Goal: Task Accomplishment & Management: Manage account settings

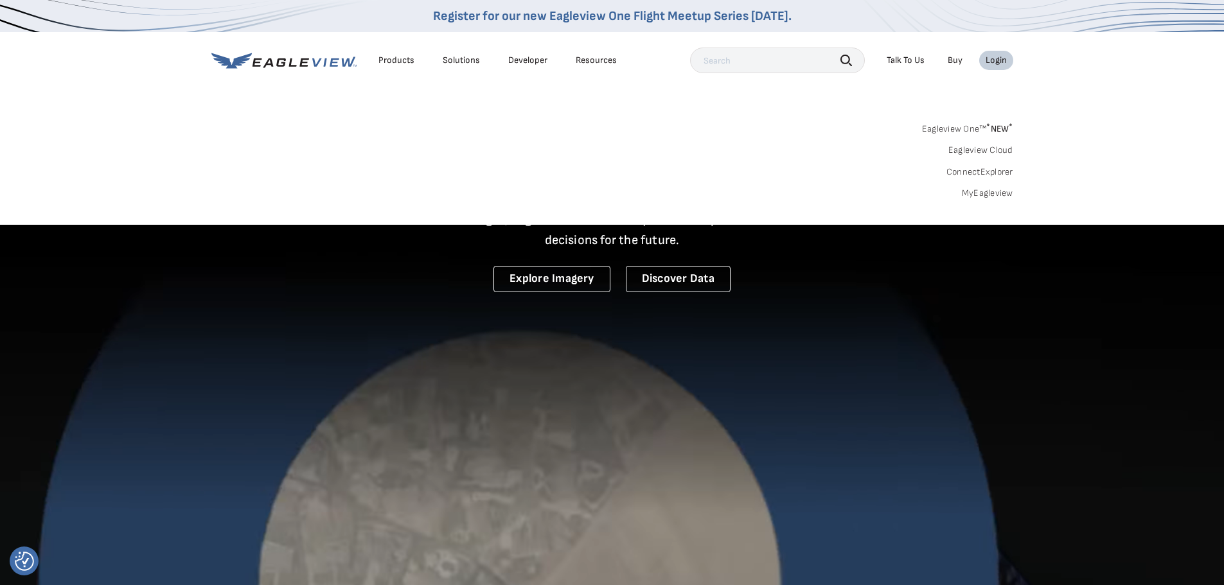
click at [984, 198] on link "MyEagleview" at bounding box center [987, 194] width 51 height 12
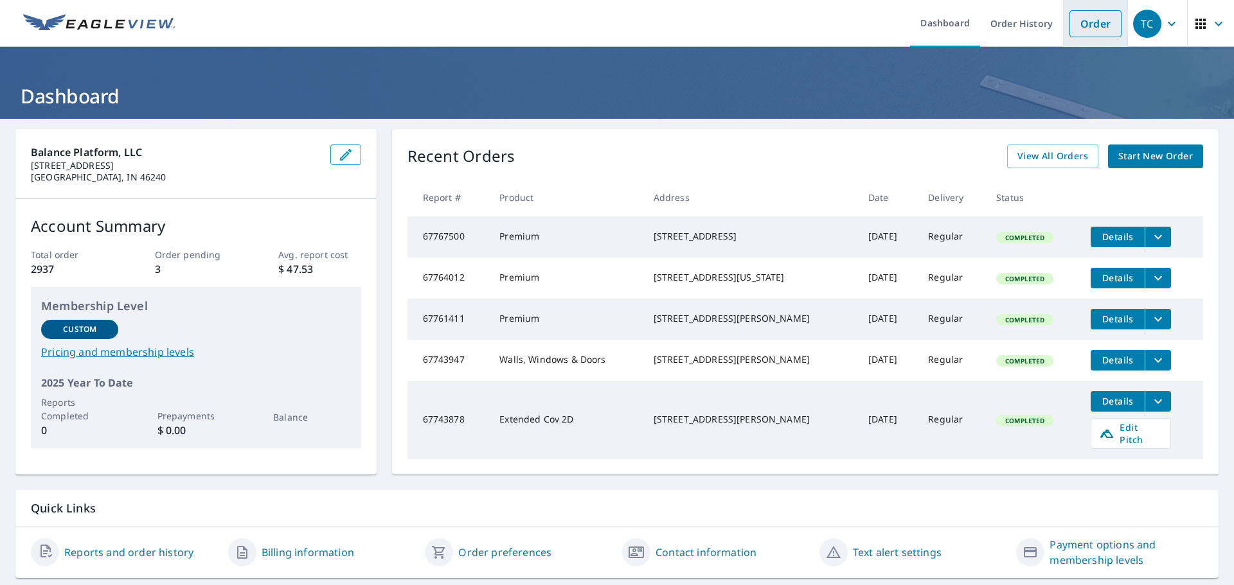
click at [1092, 37] on link "Order" at bounding box center [1095, 23] width 52 height 27
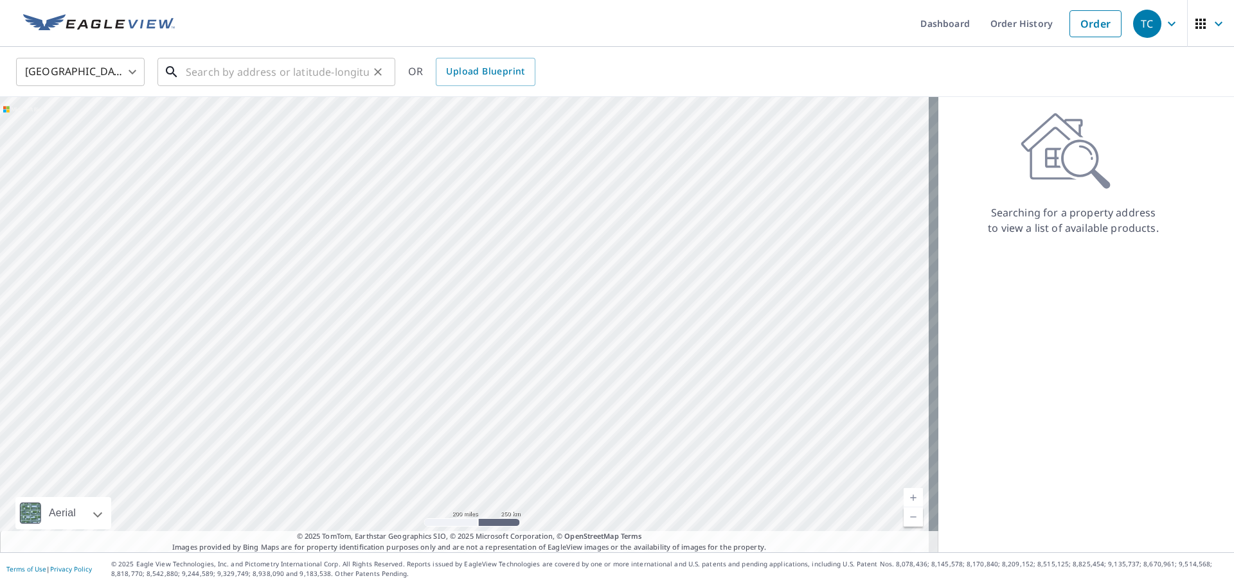
click at [270, 61] on input "text" at bounding box center [277, 72] width 183 height 36
paste input "219 48th St"
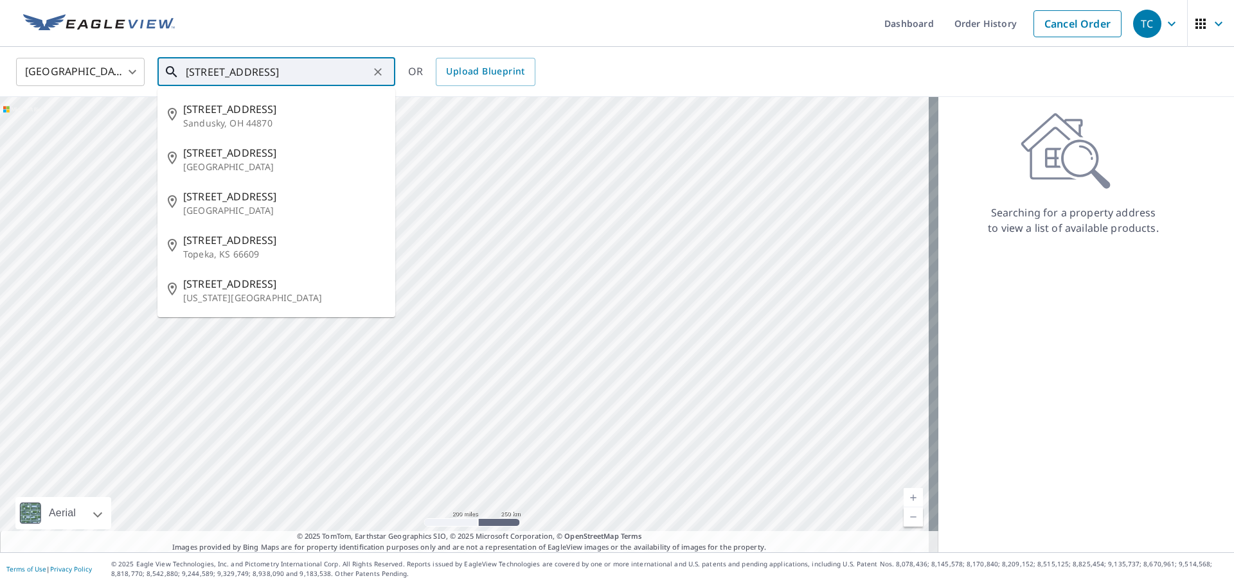
type input "219 48th St"
click at [368, 47] on div "United States US ​ 219 48th St ​ 219 48th St Sandusky, OH 44870 219 N 48th St O…" at bounding box center [617, 72] width 1234 height 50
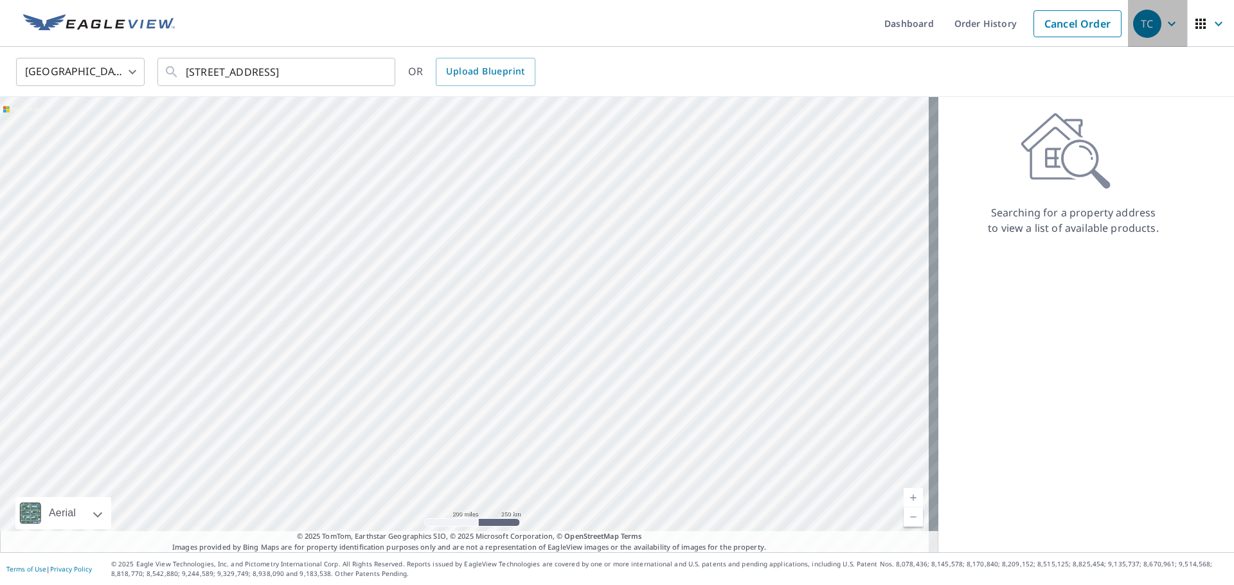
click at [1164, 30] on icon "button" at bounding box center [1171, 23] width 15 height 15
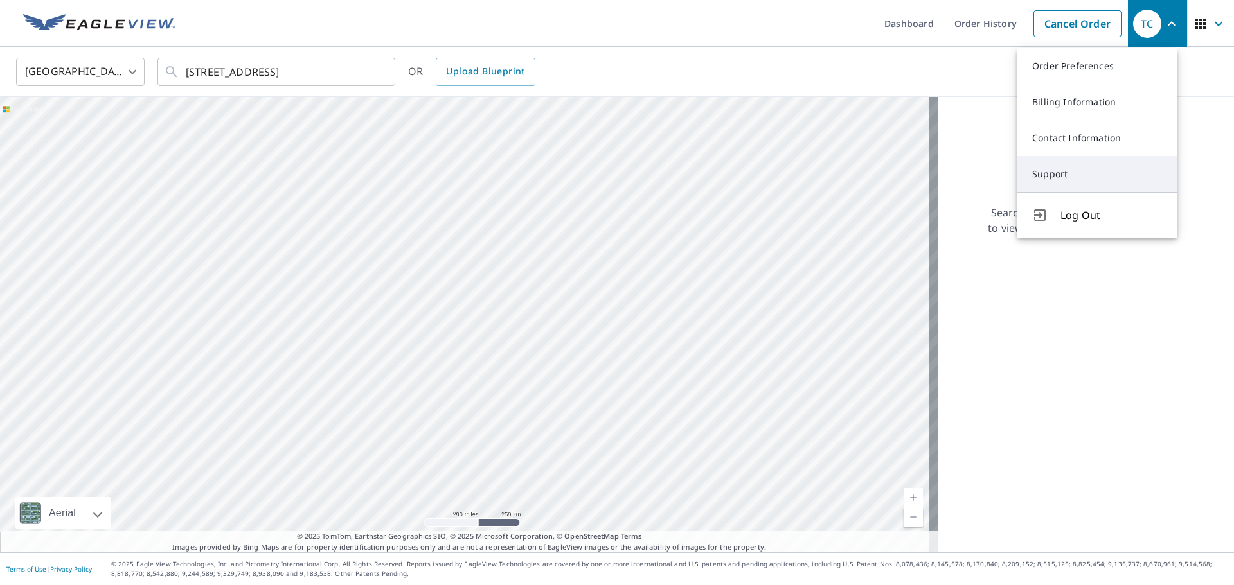
click at [1055, 179] on link "Support" at bounding box center [1097, 174] width 161 height 36
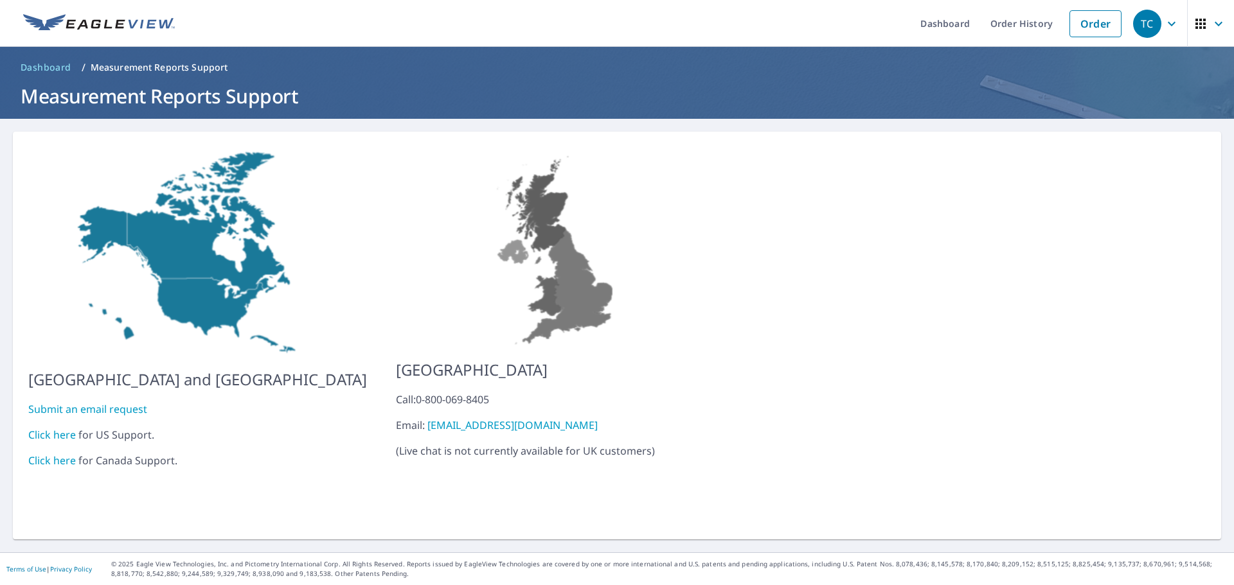
click at [56, 428] on link "Click here" at bounding box center [52, 435] width 48 height 14
click at [1076, 25] on link "Order" at bounding box center [1095, 23] width 52 height 27
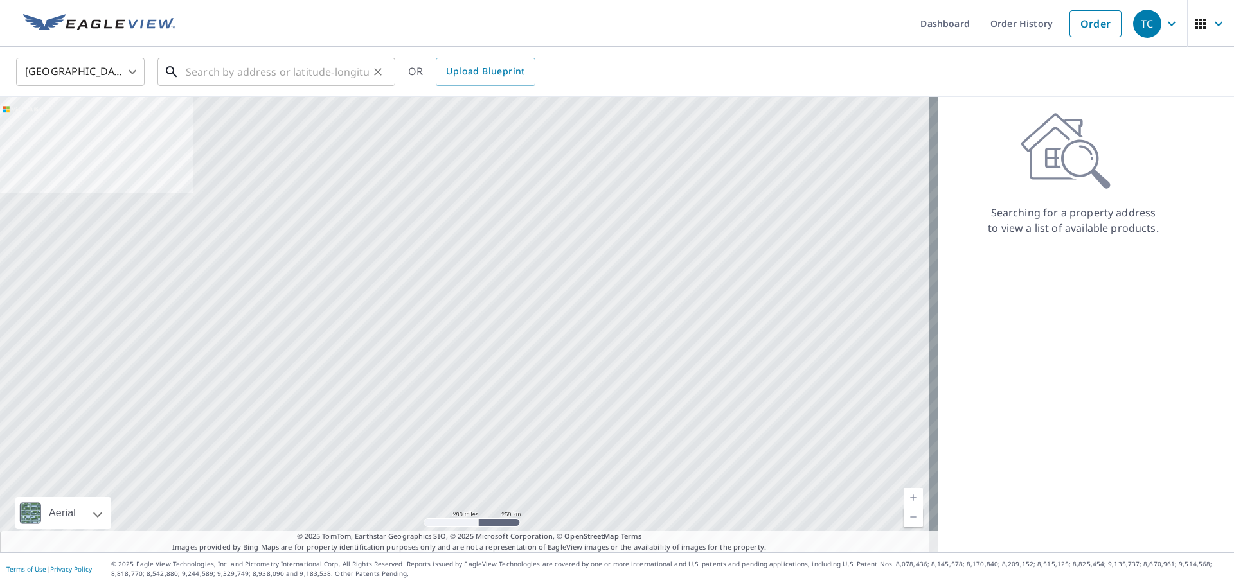
click at [284, 80] on input "text" at bounding box center [277, 72] width 183 height 36
paste input "Naperville"
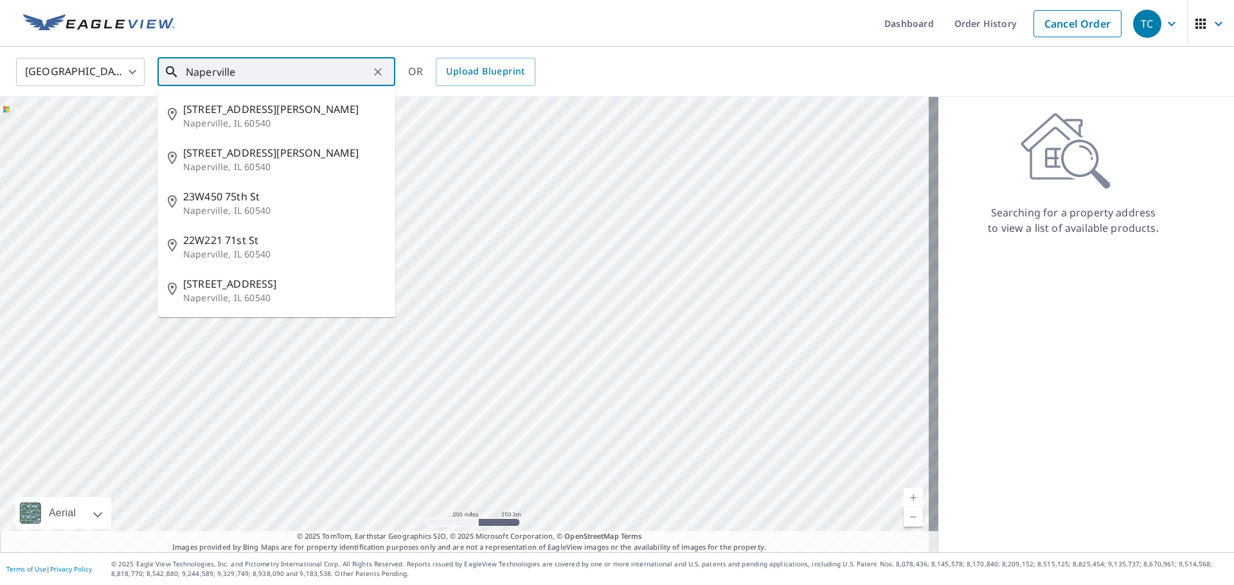
click at [284, 80] on input "Naperville" at bounding box center [277, 72] width 183 height 36
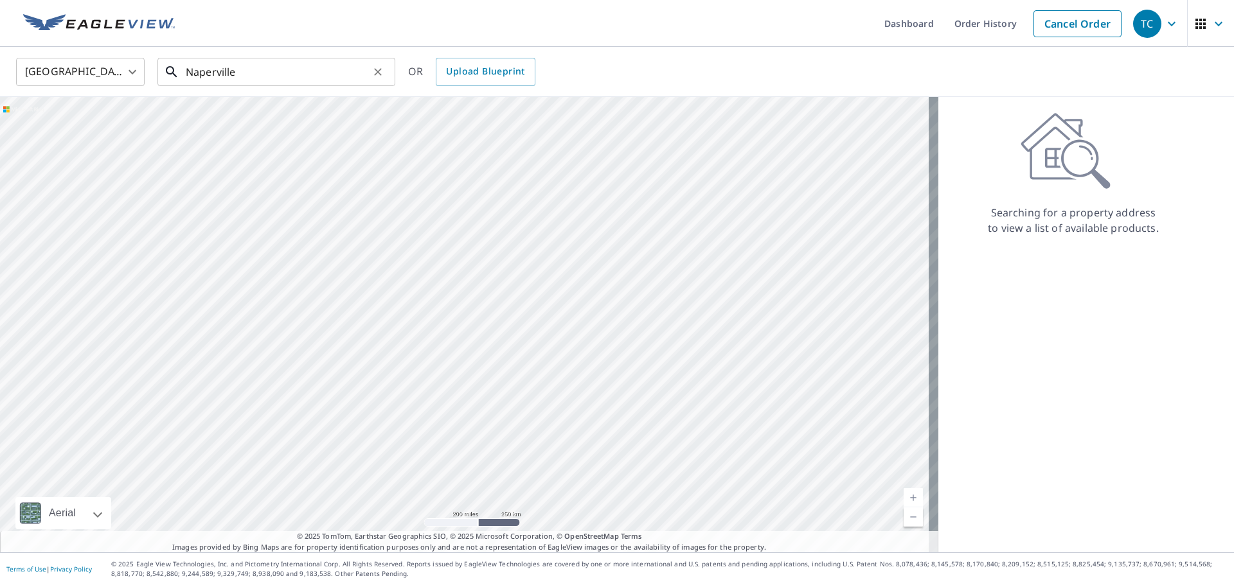
click at [278, 76] on input "Naperville" at bounding box center [277, 72] width 183 height 36
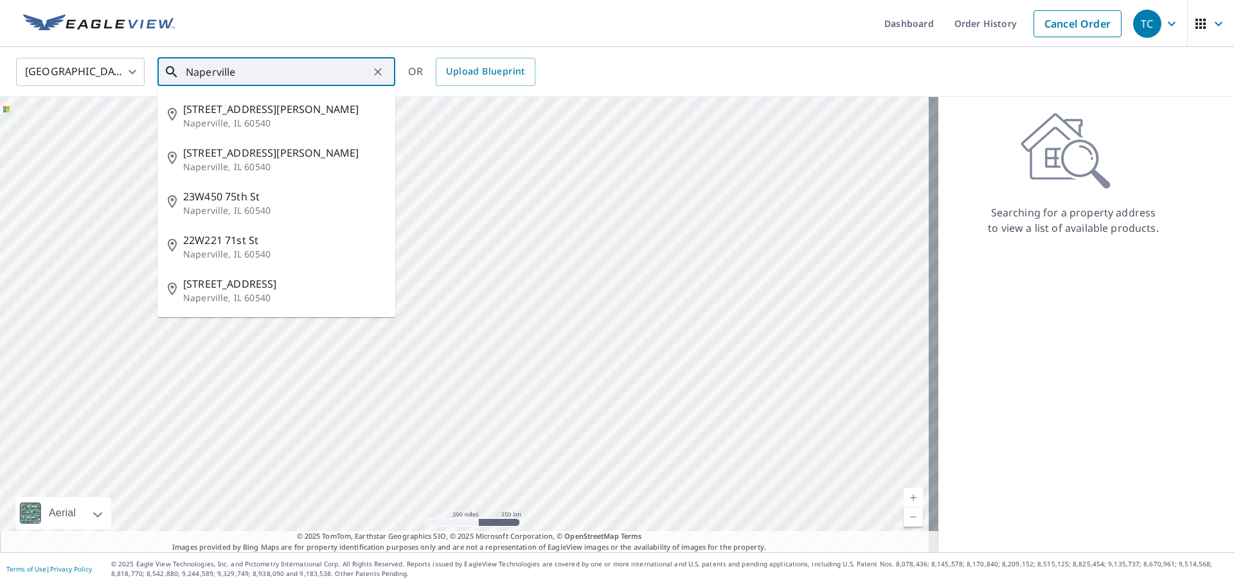
click at [278, 76] on input "Naperville" at bounding box center [277, 72] width 183 height 36
paste input "219 48th St"
click at [316, 75] on input "219 48th St" at bounding box center [277, 72] width 183 height 36
paste input "Naperville"
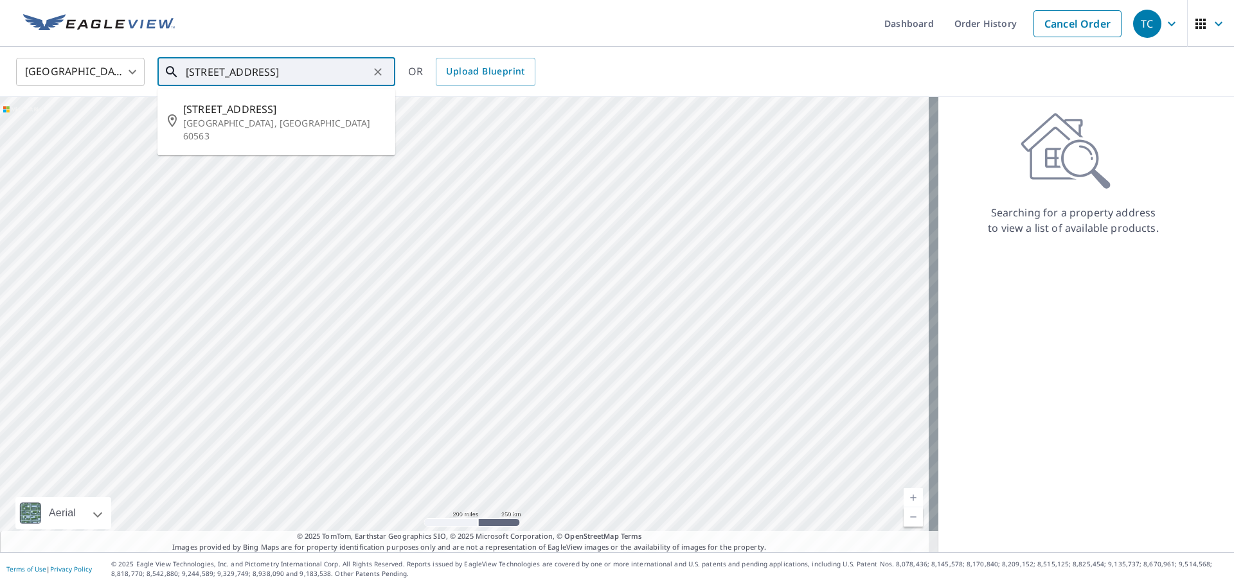
click at [294, 124] on p "Naperville, IL 60563" at bounding box center [284, 130] width 202 height 26
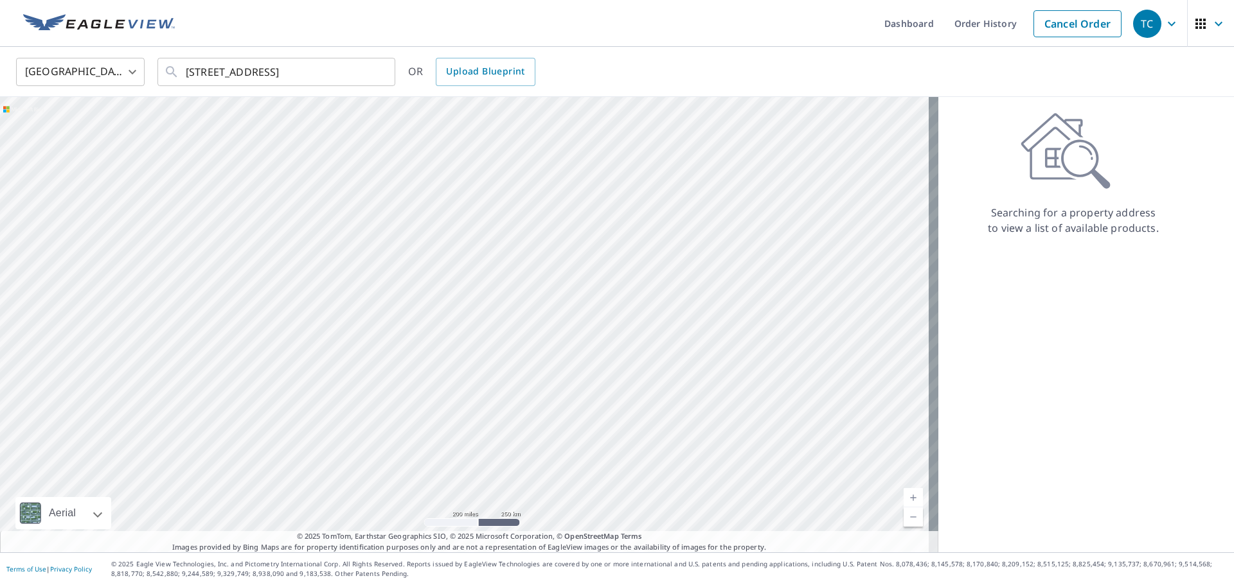
type input "219 48th St Naperville, IL 60563"
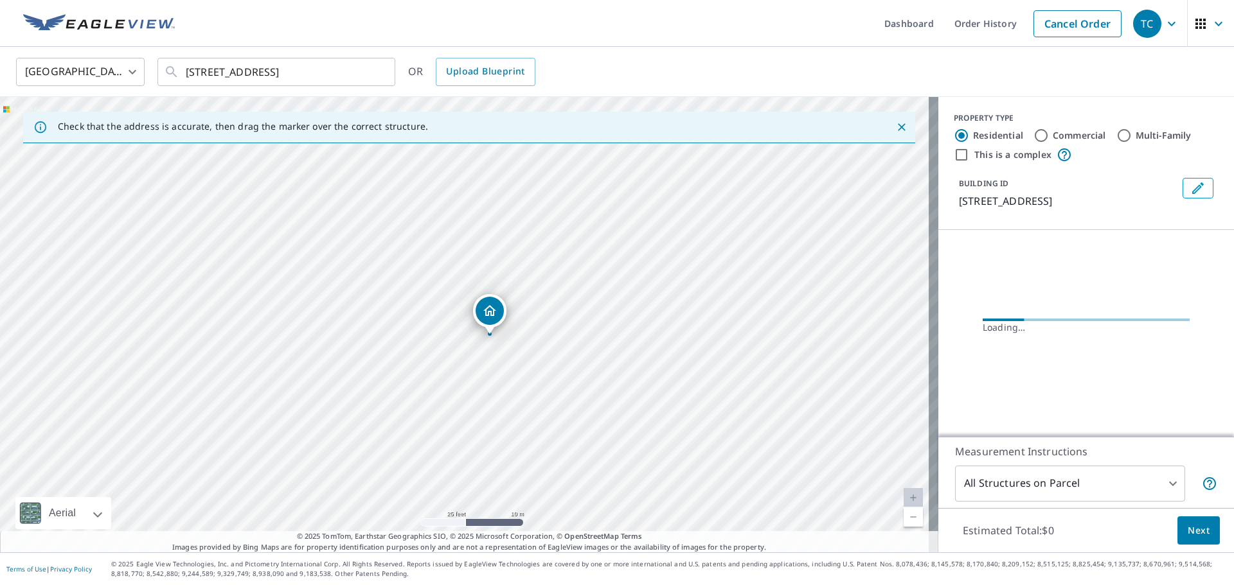
drag, startPoint x: 583, startPoint y: 252, endPoint x: 544, endPoint y: 402, distance: 155.4
click at [544, 402] on div "219 48th St Naperville, IL 60563" at bounding box center [469, 325] width 938 height 456
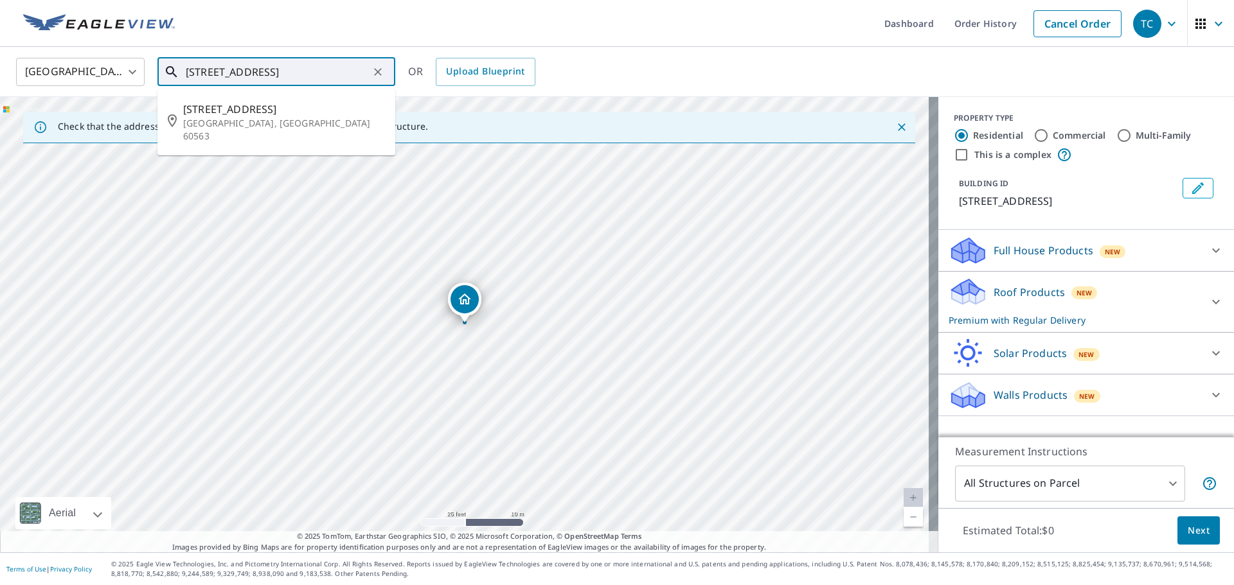
click at [307, 75] on input "219 48th St Naperville, IL 60563" at bounding box center [277, 72] width 183 height 36
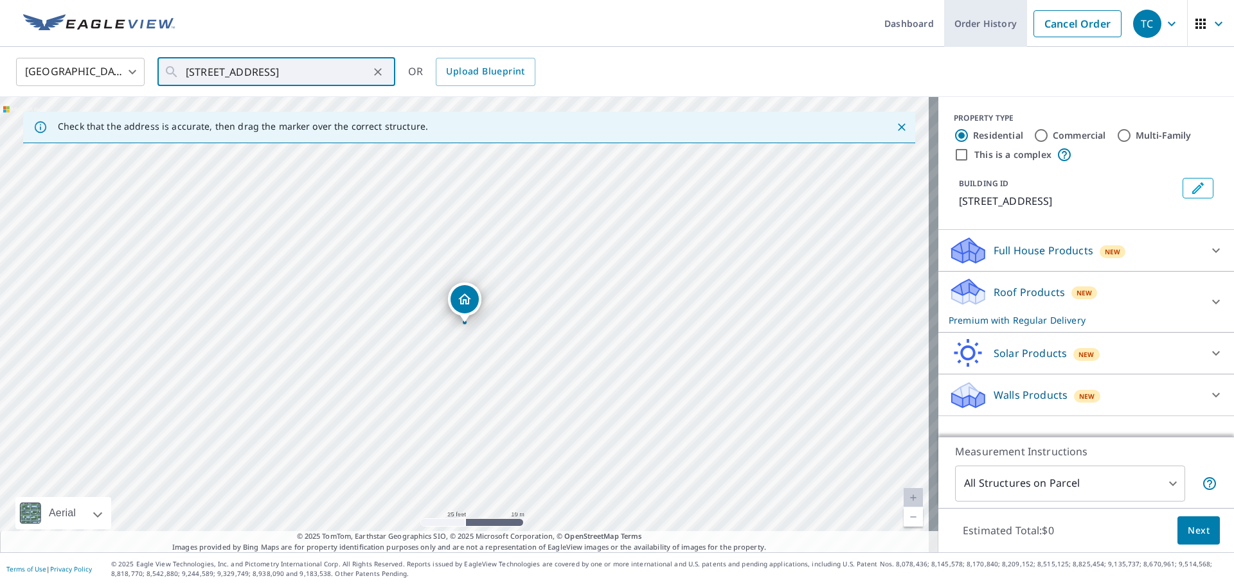
drag, startPoint x: 1054, startPoint y: 18, endPoint x: 1042, endPoint y: 21, distance: 11.8
click at [1054, 18] on link "Cancel Order" at bounding box center [1077, 23] width 88 height 27
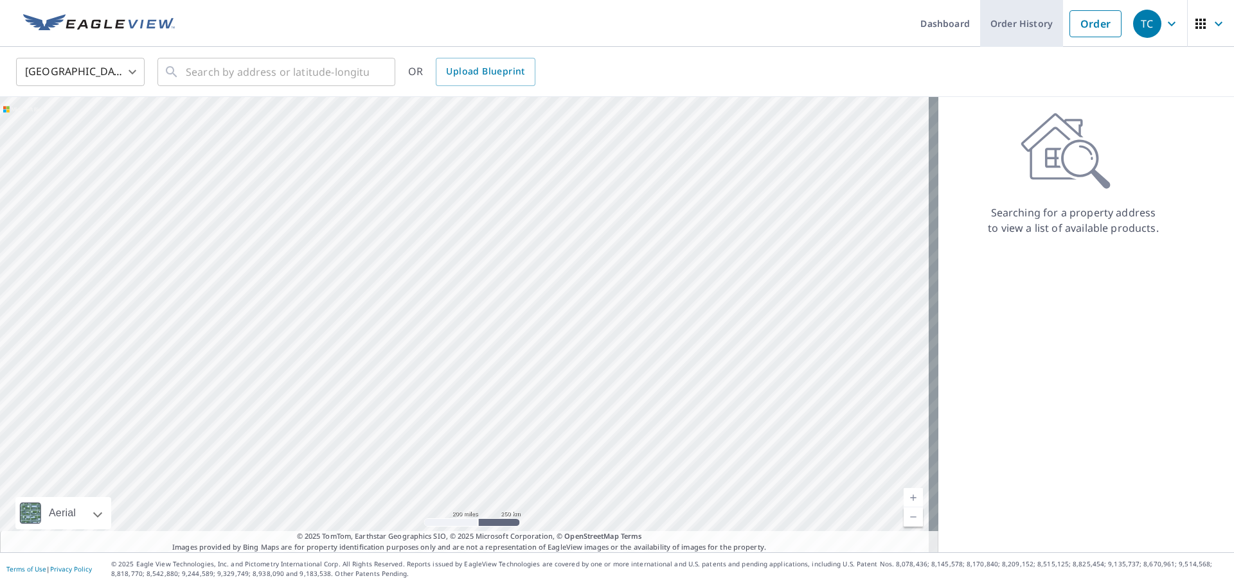
click at [1004, 30] on link "Order History" at bounding box center [1021, 23] width 83 height 47
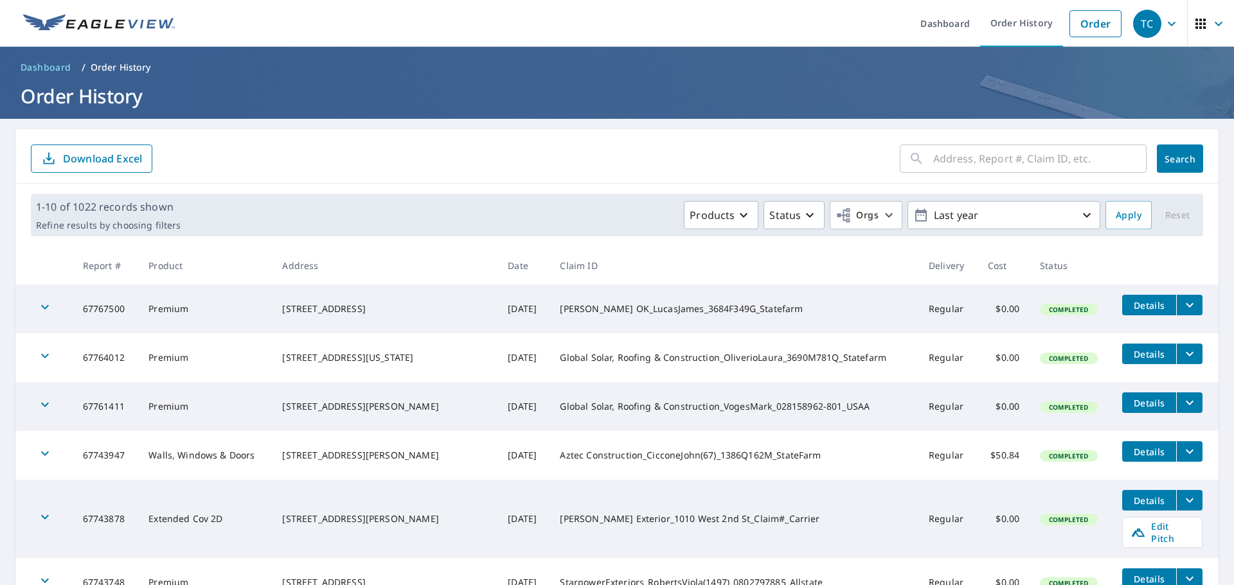
click at [497, 247] on th "Date" at bounding box center [523, 266] width 52 height 38
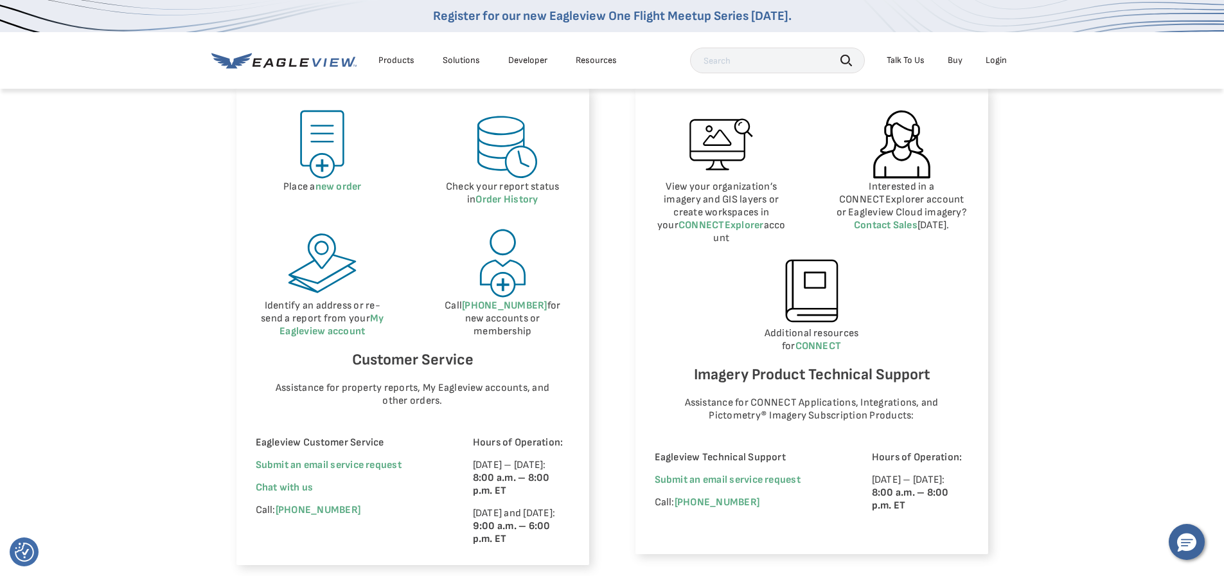
scroll to position [600, 0]
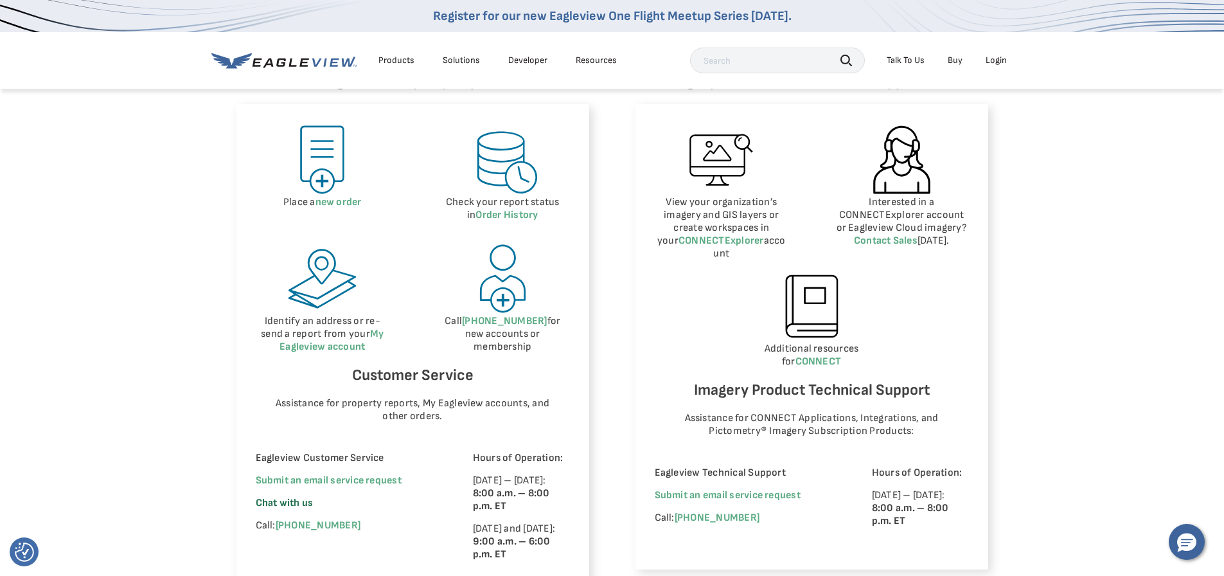
click at [285, 497] on span "Chat with us" at bounding box center [285, 503] width 58 height 12
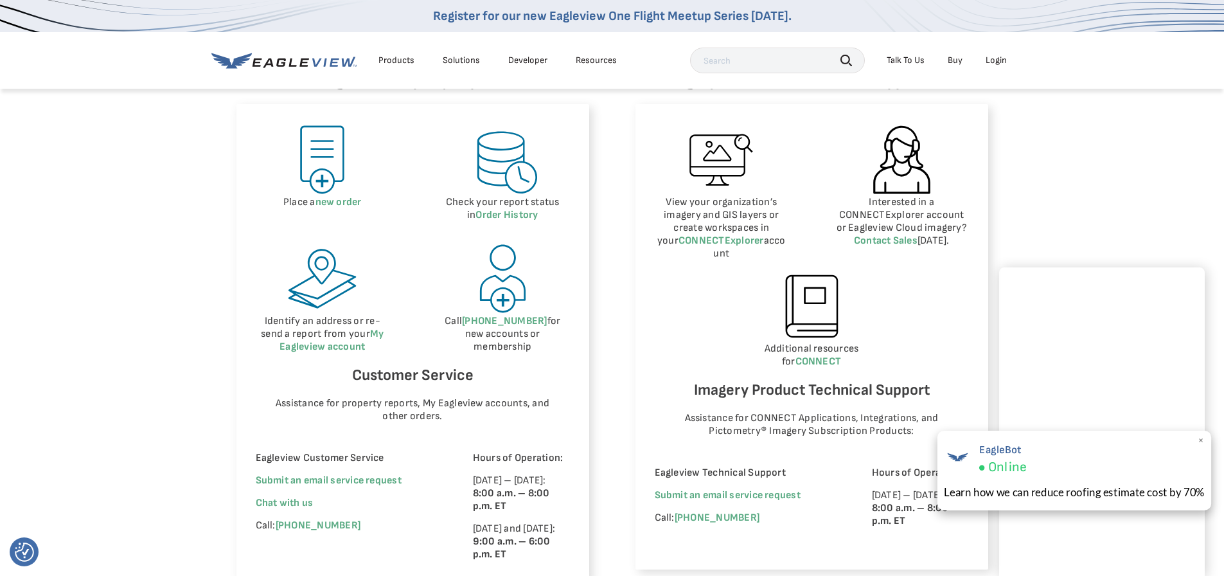
click at [1200, 438] on span "×" at bounding box center [1201, 440] width 7 height 13
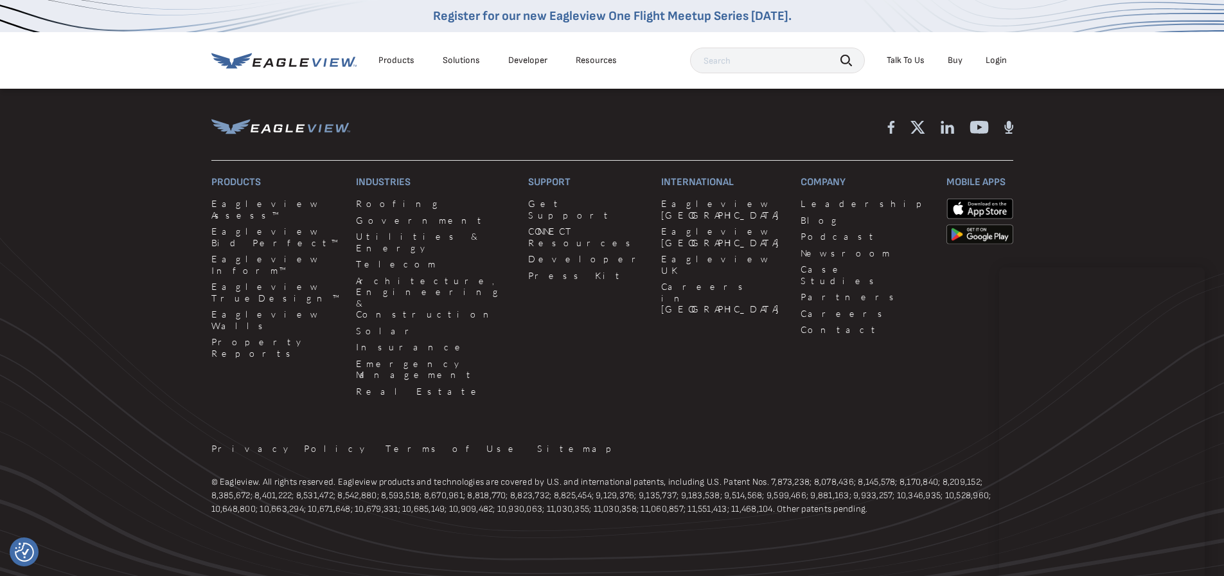
scroll to position [1179, 0]
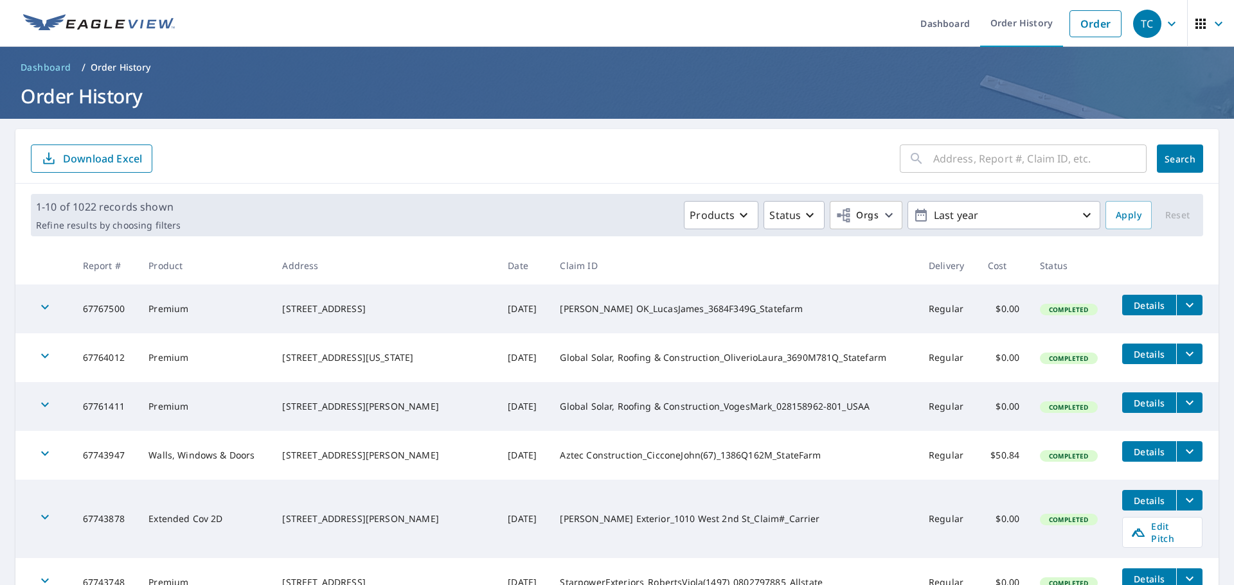
click at [671, 247] on th "Claim ID" at bounding box center [733, 266] width 368 height 38
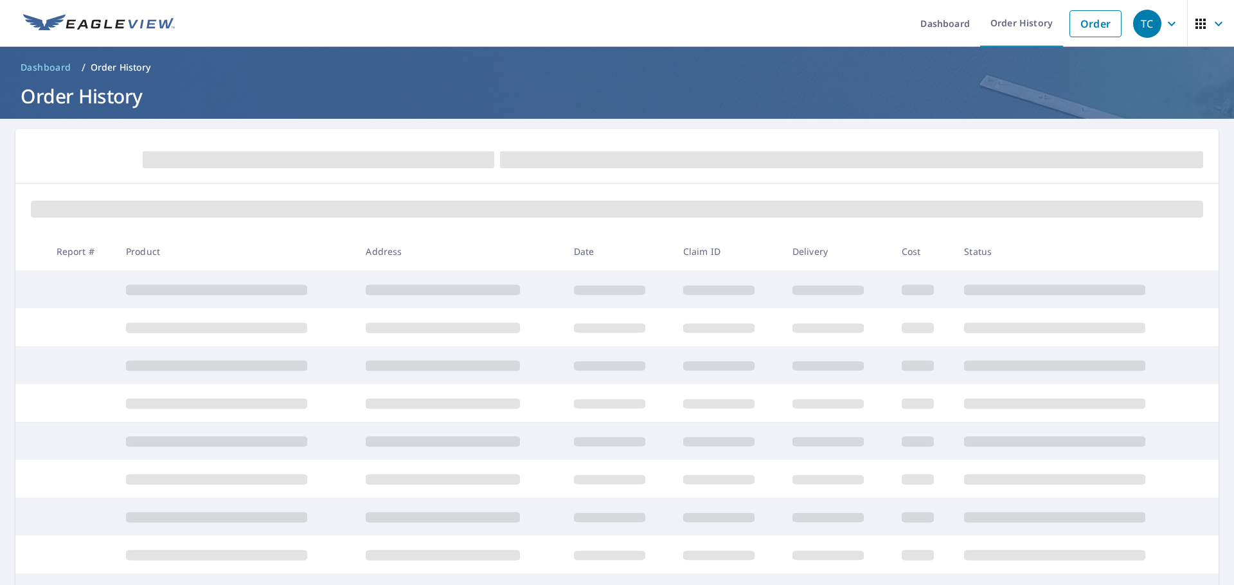
click at [1164, 28] on icon "button" at bounding box center [1171, 23] width 15 height 15
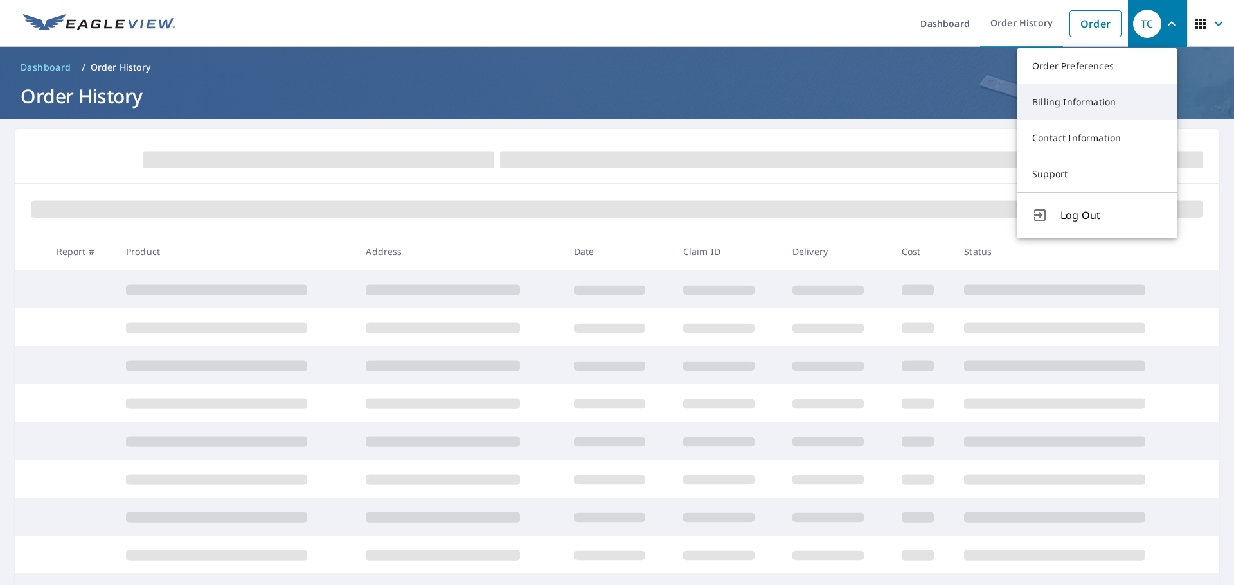
click at [1109, 109] on link "Billing Information" at bounding box center [1097, 102] width 161 height 36
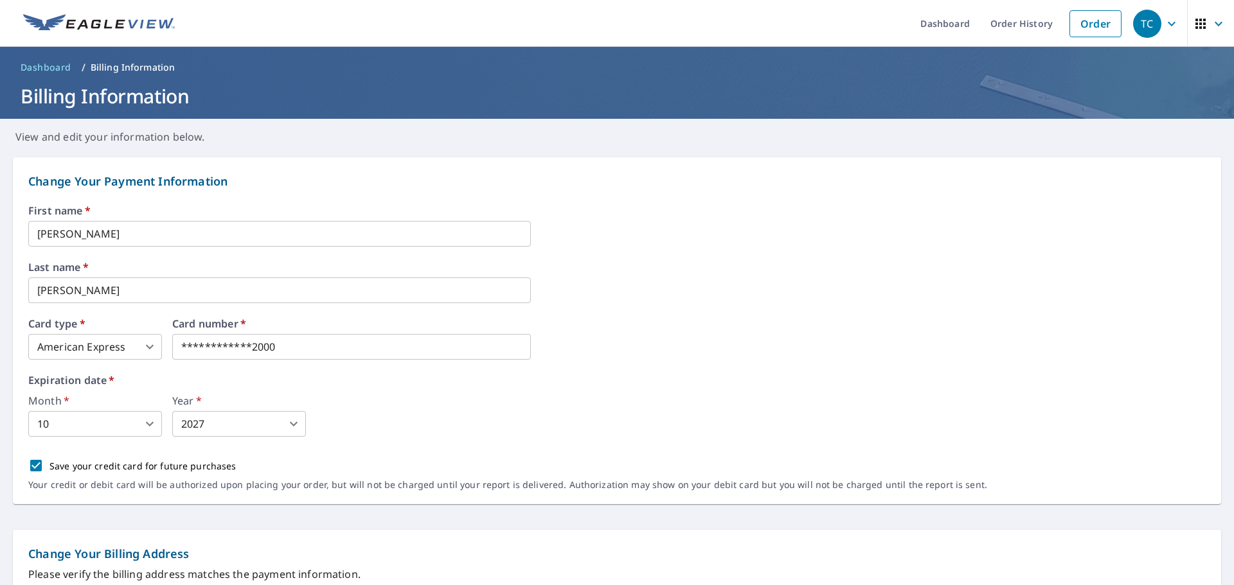
click at [1151, 24] on div "TC" at bounding box center [1147, 24] width 28 height 28
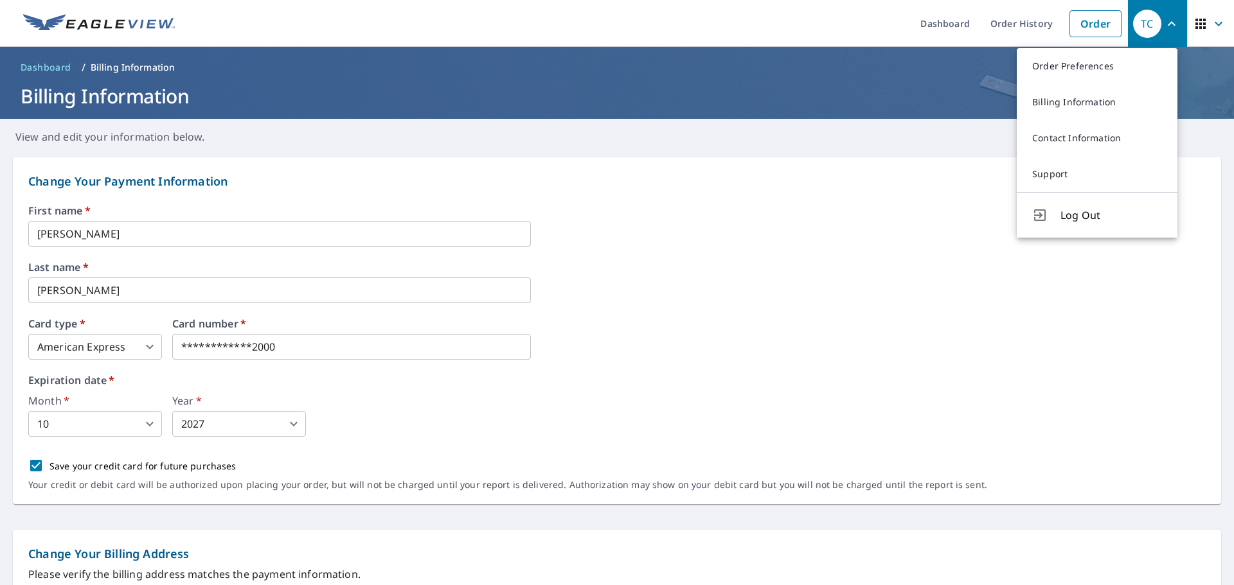
click at [925, 265] on label "Last name   *" at bounding box center [616, 267] width 1177 height 10
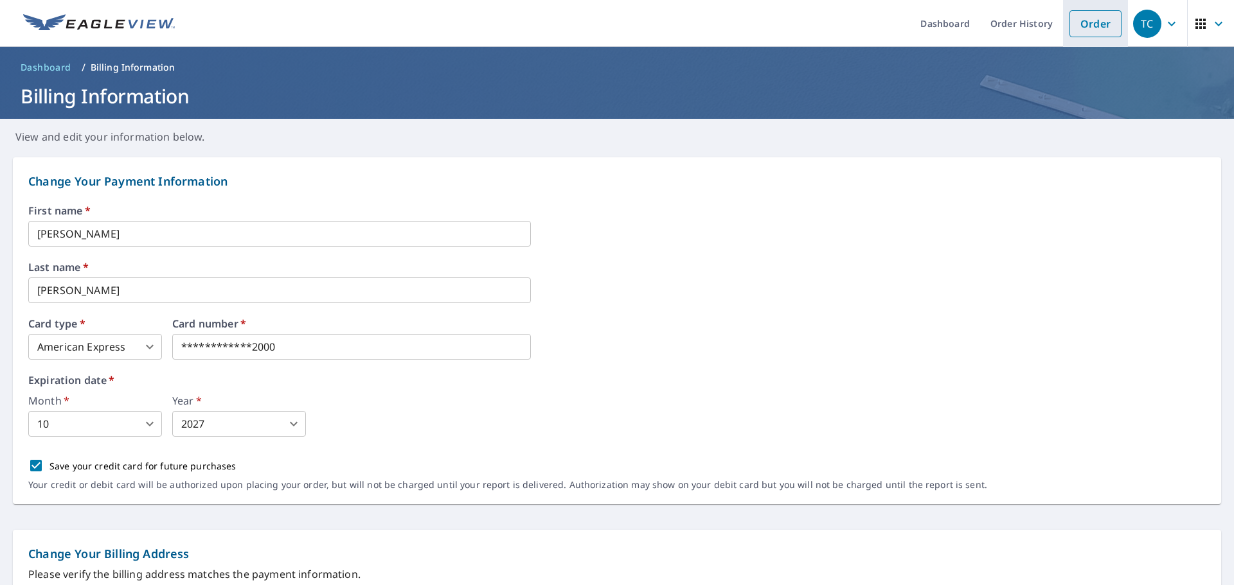
click at [1078, 28] on link "Order" at bounding box center [1095, 23] width 52 height 27
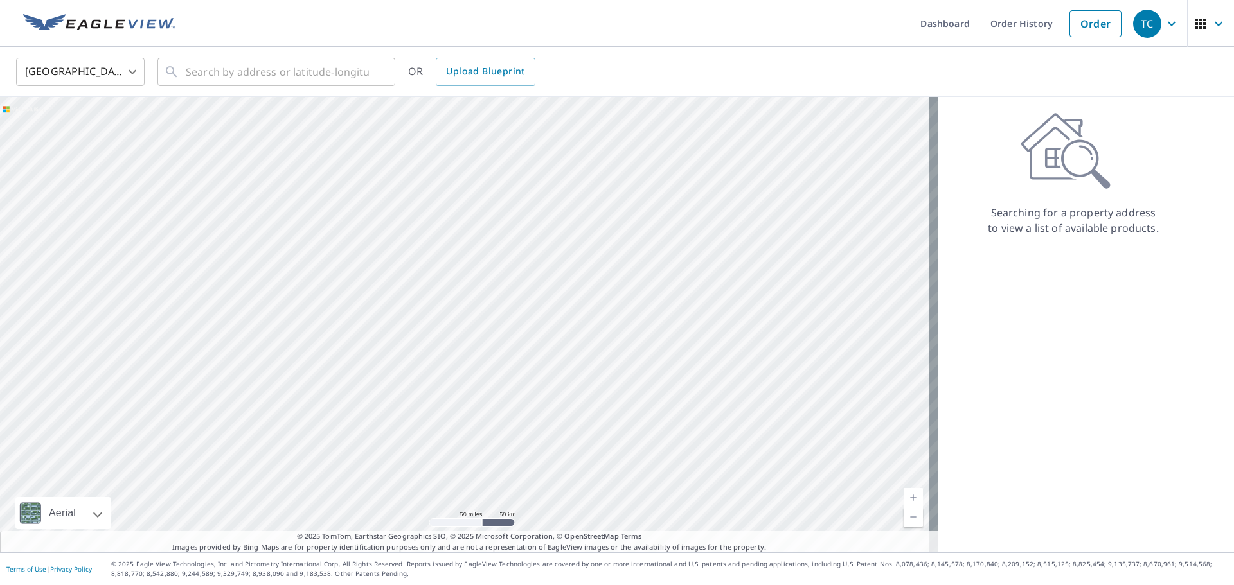
drag, startPoint x: 218, startPoint y: 193, endPoint x: 511, endPoint y: 465, distance: 399.3
click at [510, 465] on div at bounding box center [469, 325] width 938 height 456
drag, startPoint x: 398, startPoint y: 151, endPoint x: 485, endPoint y: 258, distance: 137.6
click at [485, 258] on div at bounding box center [469, 325] width 938 height 456
drag, startPoint x: 411, startPoint y: 188, endPoint x: 604, endPoint y: 337, distance: 244.2
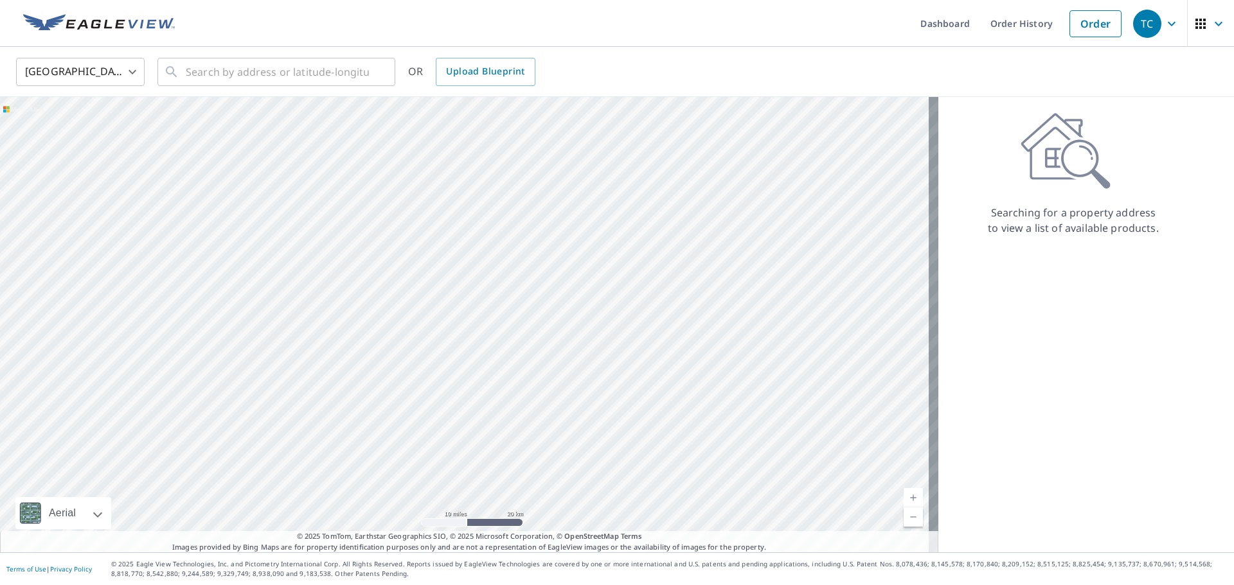
click at [604, 337] on div at bounding box center [469, 325] width 938 height 456
drag, startPoint x: 294, startPoint y: 161, endPoint x: 289, endPoint y: 248, distance: 87.5
click at [289, 248] on div at bounding box center [469, 325] width 938 height 456
drag, startPoint x: 569, startPoint y: 444, endPoint x: 551, endPoint y: 260, distance: 184.6
click at [551, 260] on div at bounding box center [469, 325] width 938 height 456
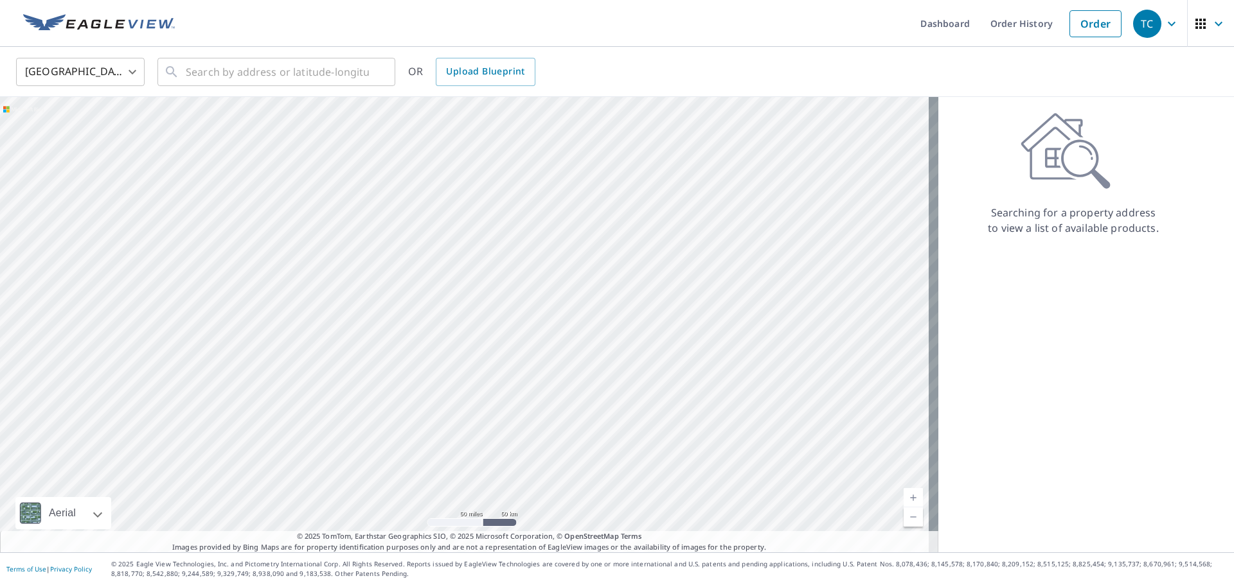
drag, startPoint x: 192, startPoint y: 222, endPoint x: 290, endPoint y: 296, distance: 122.5
click at [290, 296] on div at bounding box center [469, 325] width 938 height 456
drag, startPoint x: 377, startPoint y: 399, endPoint x: 535, endPoint y: 301, distance: 186.2
click at [535, 301] on div at bounding box center [469, 325] width 938 height 456
drag, startPoint x: 538, startPoint y: 445, endPoint x: 525, endPoint y: 217, distance: 229.1
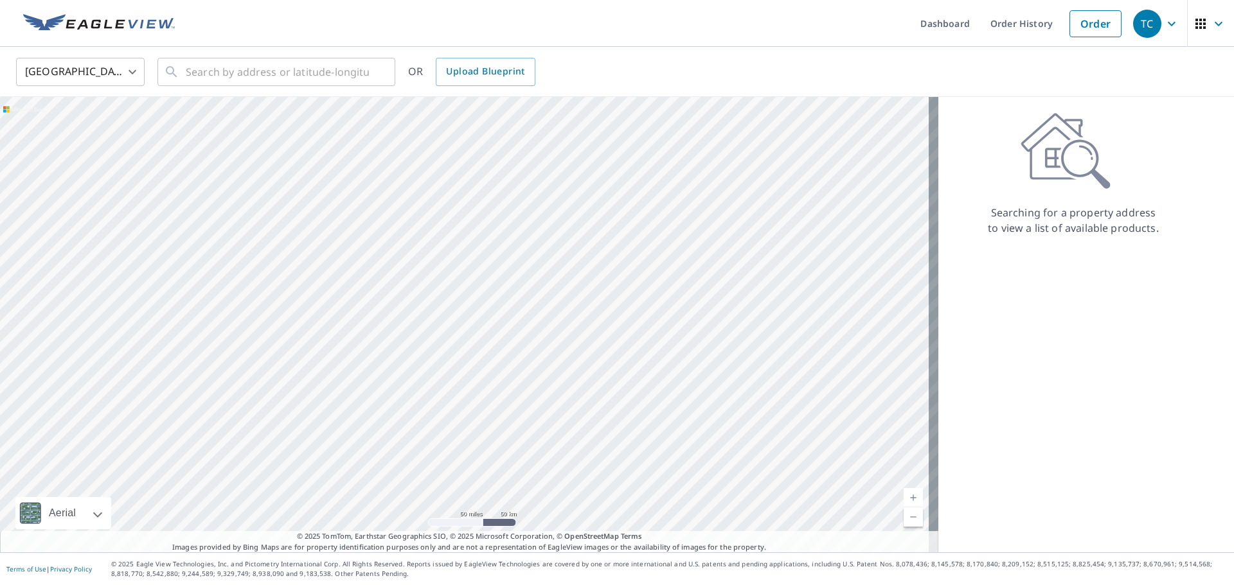
click at [525, 217] on div at bounding box center [469, 325] width 938 height 456
drag, startPoint x: 569, startPoint y: 443, endPoint x: 547, endPoint y: 395, distance: 53.5
click at [547, 395] on div at bounding box center [469, 325] width 938 height 456
drag, startPoint x: 828, startPoint y: 317, endPoint x: 826, endPoint y: 450, distance: 133.0
click at [826, 450] on div at bounding box center [469, 325] width 938 height 456
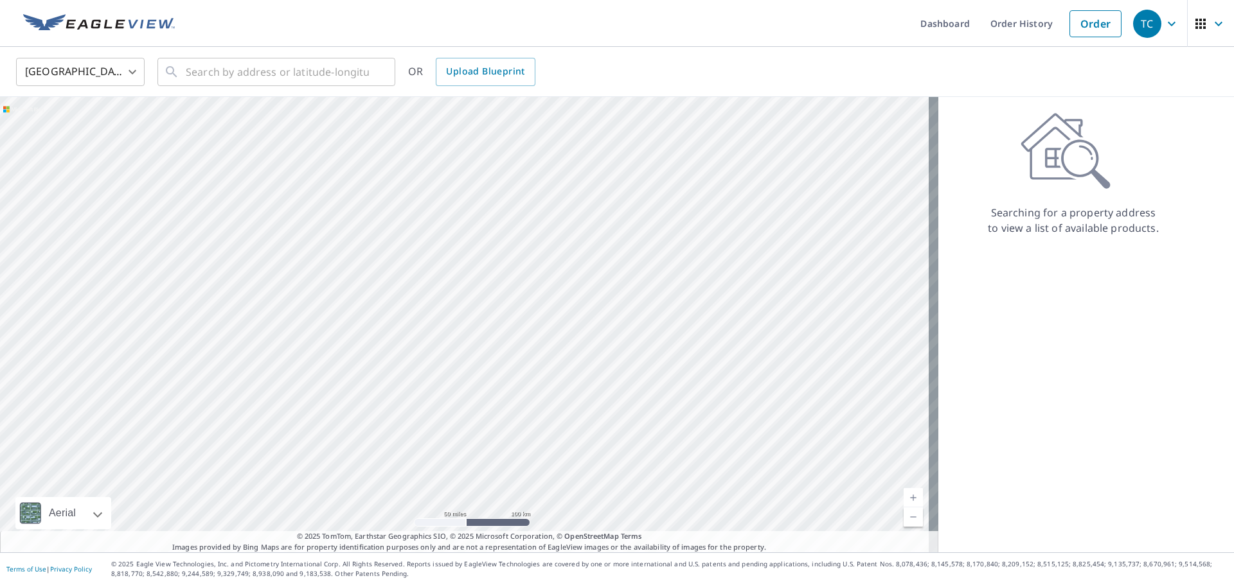
drag, startPoint x: 289, startPoint y: 363, endPoint x: 296, endPoint y: 244, distance: 119.7
click at [296, 244] on div at bounding box center [469, 325] width 938 height 456
drag, startPoint x: 870, startPoint y: 382, endPoint x: 632, endPoint y: 388, distance: 237.8
click at [632, 388] on div at bounding box center [469, 325] width 938 height 456
drag, startPoint x: 445, startPoint y: 281, endPoint x: 636, endPoint y: 251, distance: 193.9
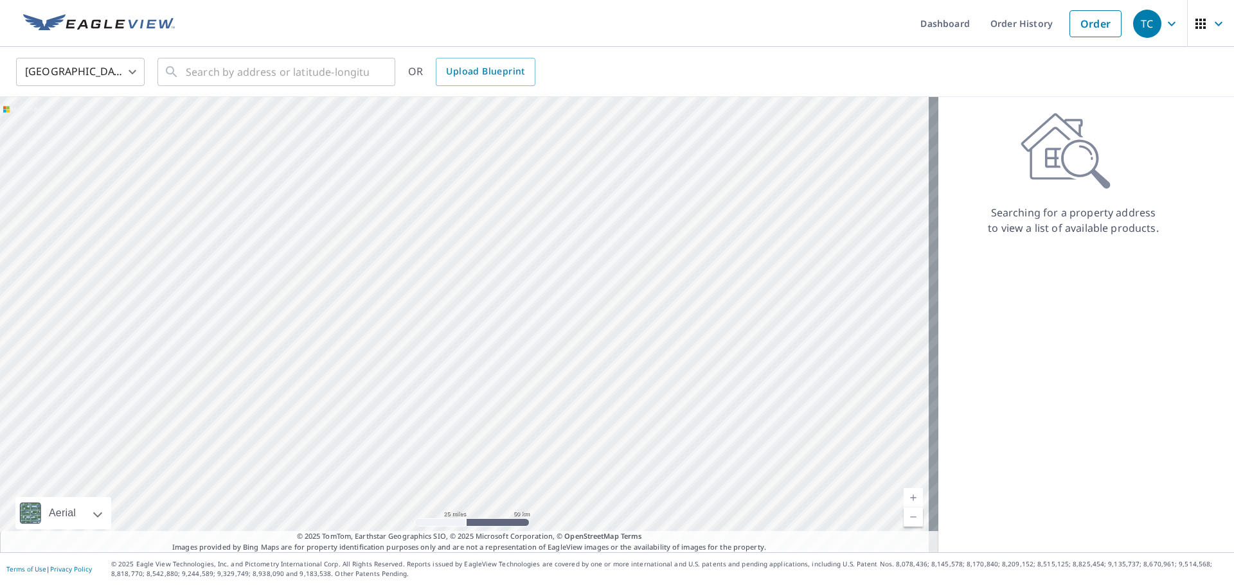
click at [636, 251] on div at bounding box center [469, 325] width 938 height 456
drag, startPoint x: 415, startPoint y: 348, endPoint x: 503, endPoint y: 332, distance: 89.6
click at [503, 332] on div at bounding box center [469, 325] width 938 height 456
drag, startPoint x: 360, startPoint y: 258, endPoint x: 491, endPoint y: 340, distance: 154.8
click at [491, 340] on div at bounding box center [469, 325] width 938 height 456
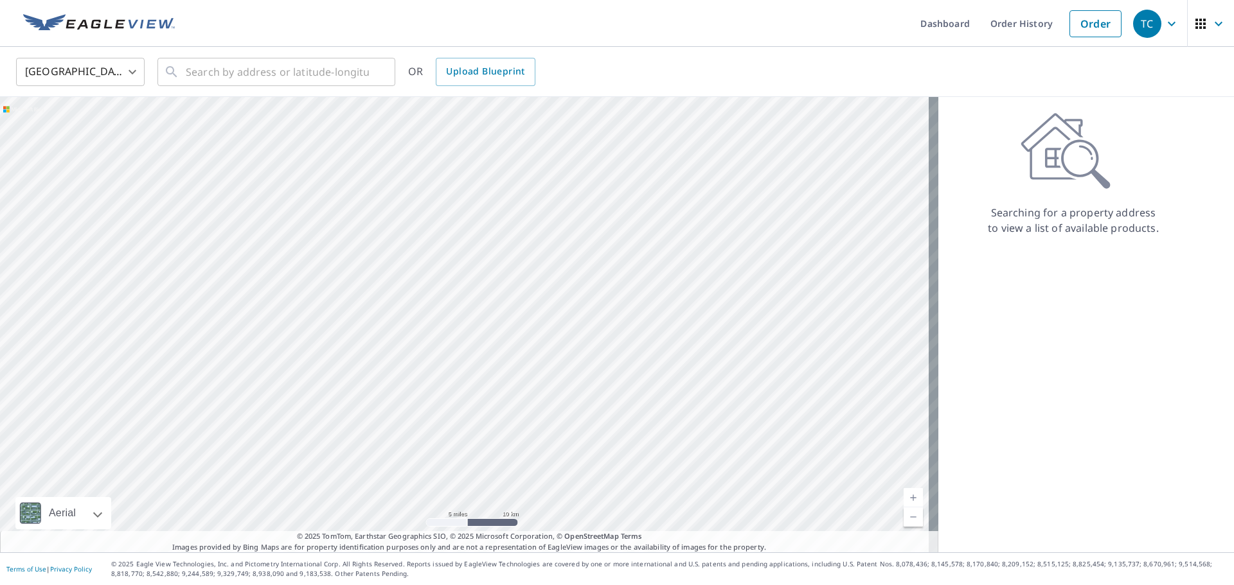
click at [451, 304] on div at bounding box center [469, 325] width 938 height 456
drag, startPoint x: 353, startPoint y: 172, endPoint x: 422, endPoint y: 390, distance: 228.2
click at [422, 390] on div at bounding box center [469, 325] width 938 height 456
drag, startPoint x: 394, startPoint y: 455, endPoint x: 380, endPoint y: 290, distance: 165.1
click at [380, 290] on div at bounding box center [469, 325] width 938 height 456
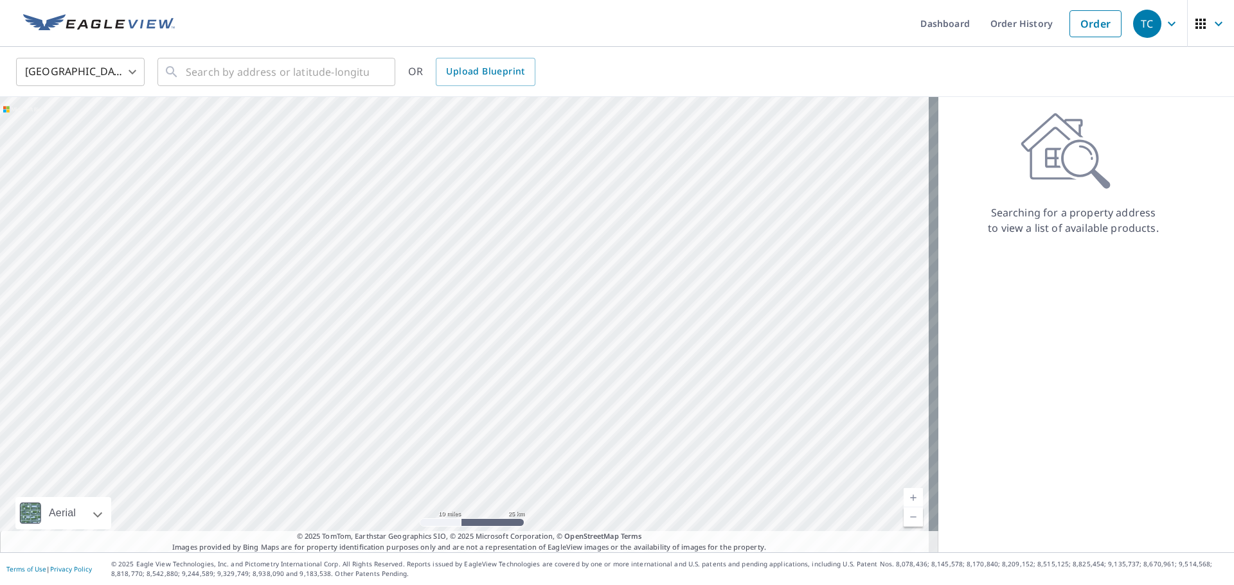
drag, startPoint x: 303, startPoint y: 273, endPoint x: 341, endPoint y: 337, distance: 74.4
click at [341, 337] on div at bounding box center [469, 325] width 938 height 456
drag, startPoint x: 259, startPoint y: 250, endPoint x: 358, endPoint y: 382, distance: 164.8
click at [358, 382] on div at bounding box center [469, 325] width 938 height 456
drag, startPoint x: 293, startPoint y: 260, endPoint x: 288, endPoint y: 428, distance: 167.8
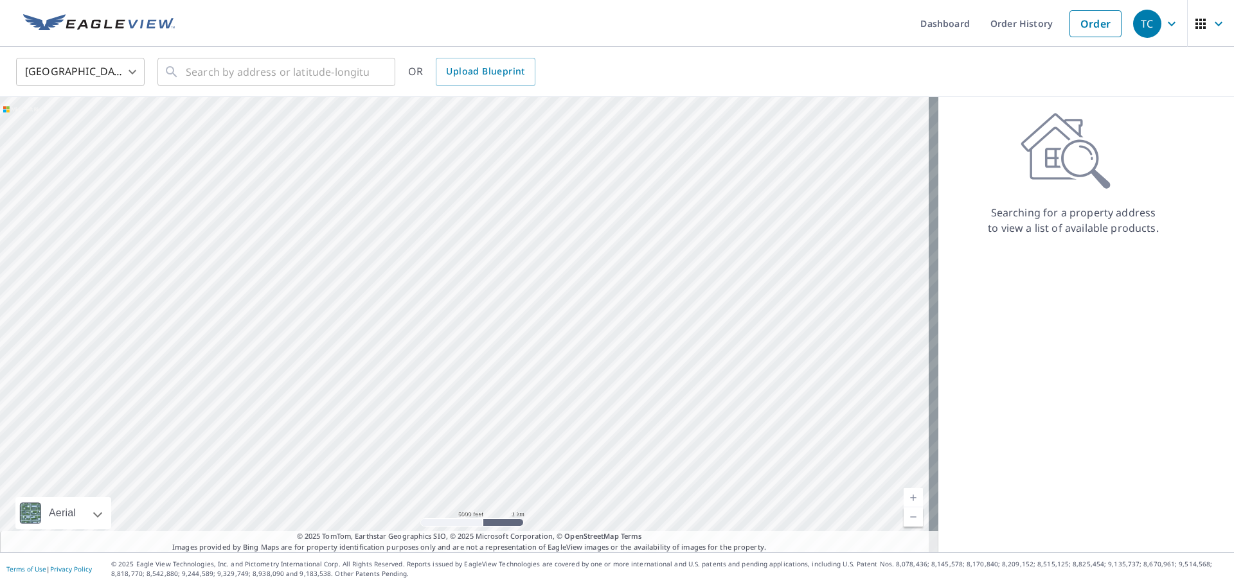
click at [288, 428] on div at bounding box center [469, 325] width 938 height 456
drag, startPoint x: 710, startPoint y: 157, endPoint x: 576, endPoint y: 156, distance: 134.3
click at [576, 156] on div at bounding box center [469, 325] width 938 height 456
drag, startPoint x: 470, startPoint y: 459, endPoint x: 440, endPoint y: 249, distance: 211.6
click at [440, 249] on div at bounding box center [469, 325] width 938 height 456
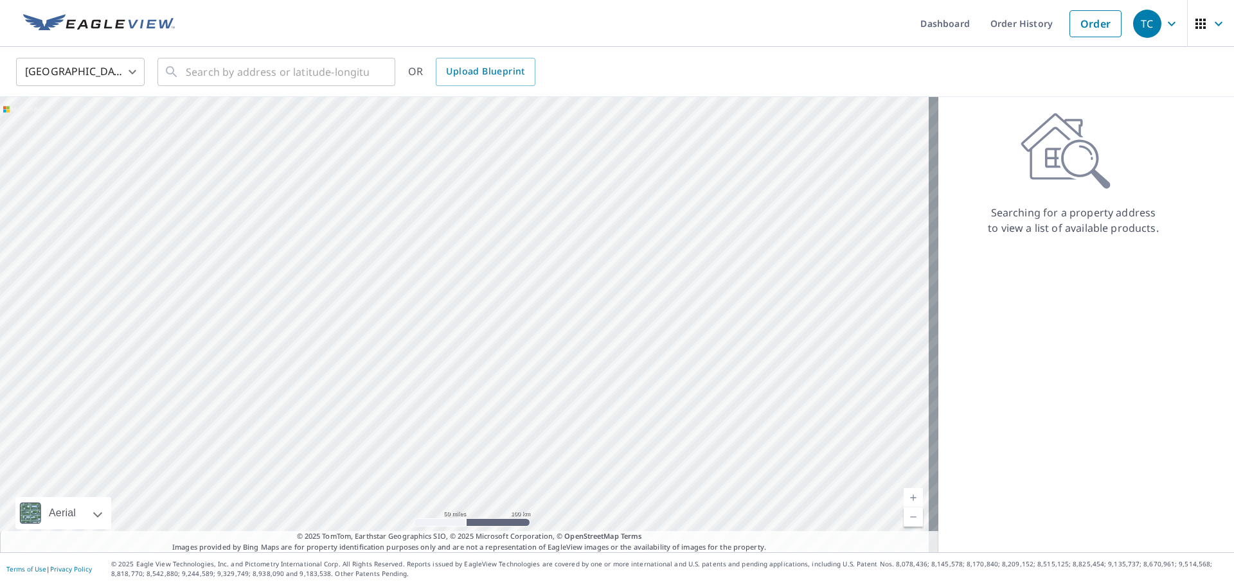
drag, startPoint x: 569, startPoint y: 472, endPoint x: 675, endPoint y: 465, distance: 106.2
click at [676, 465] on div at bounding box center [469, 325] width 938 height 456
drag, startPoint x: 436, startPoint y: 325, endPoint x: 520, endPoint y: 400, distance: 113.3
click at [520, 400] on div at bounding box center [469, 325] width 938 height 456
drag, startPoint x: 362, startPoint y: 220, endPoint x: 446, endPoint y: 370, distance: 171.5
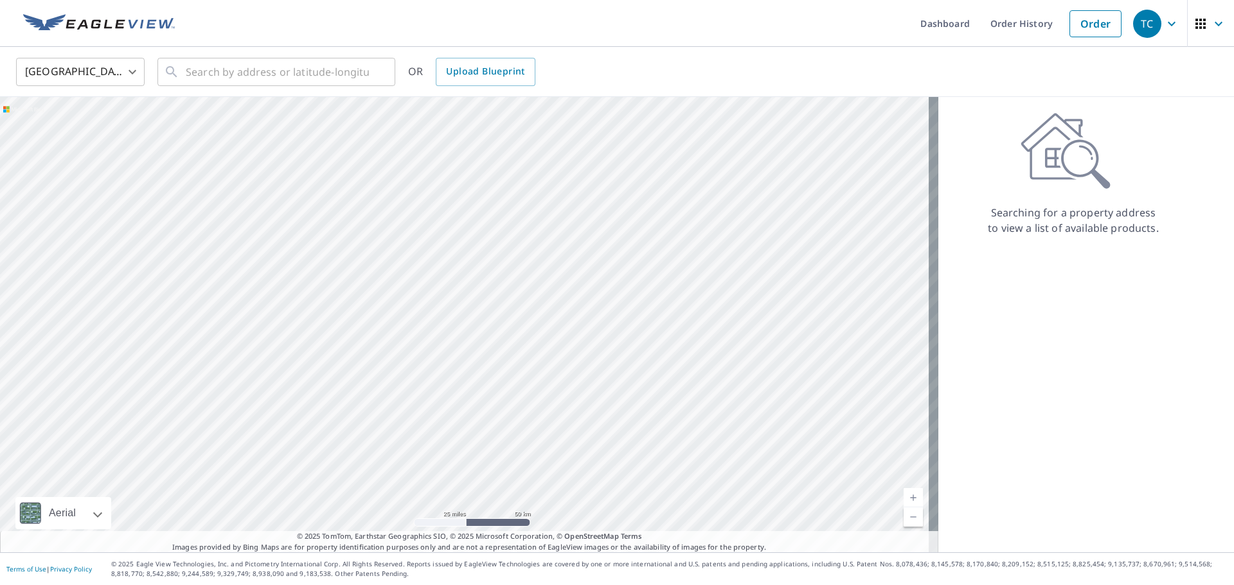
click at [446, 370] on div at bounding box center [469, 325] width 938 height 456
drag, startPoint x: 312, startPoint y: 257, endPoint x: 304, endPoint y: 476, distance: 219.3
click at [304, 476] on div at bounding box center [469, 325] width 938 height 456
click at [1018, 31] on link "Order History" at bounding box center [1021, 23] width 83 height 47
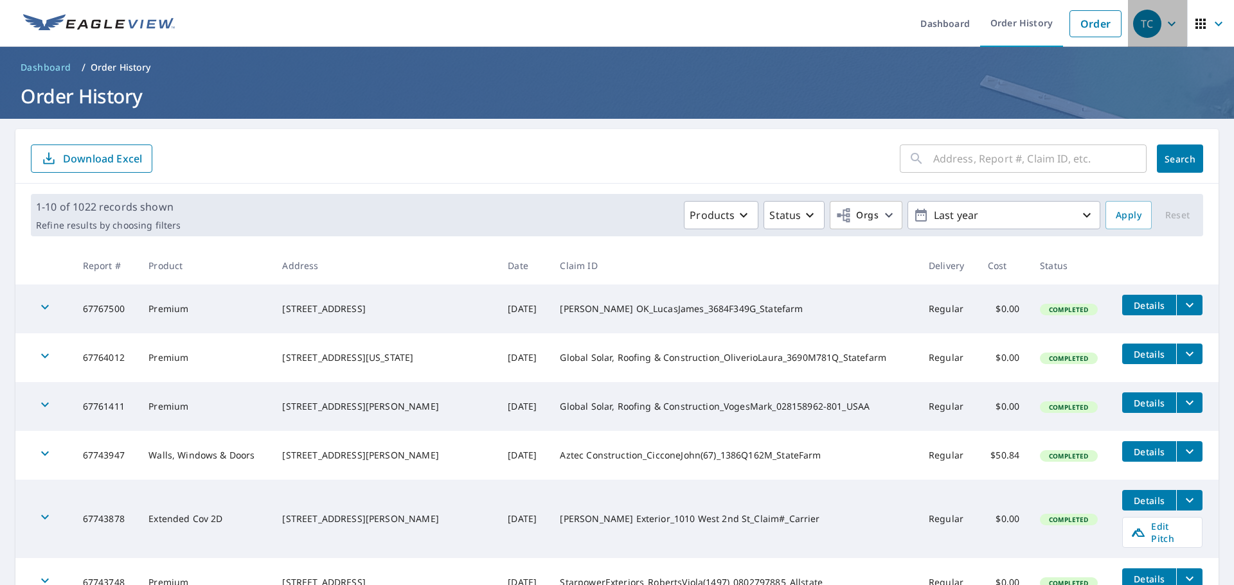
click at [1164, 24] on icon "button" at bounding box center [1171, 23] width 15 height 15
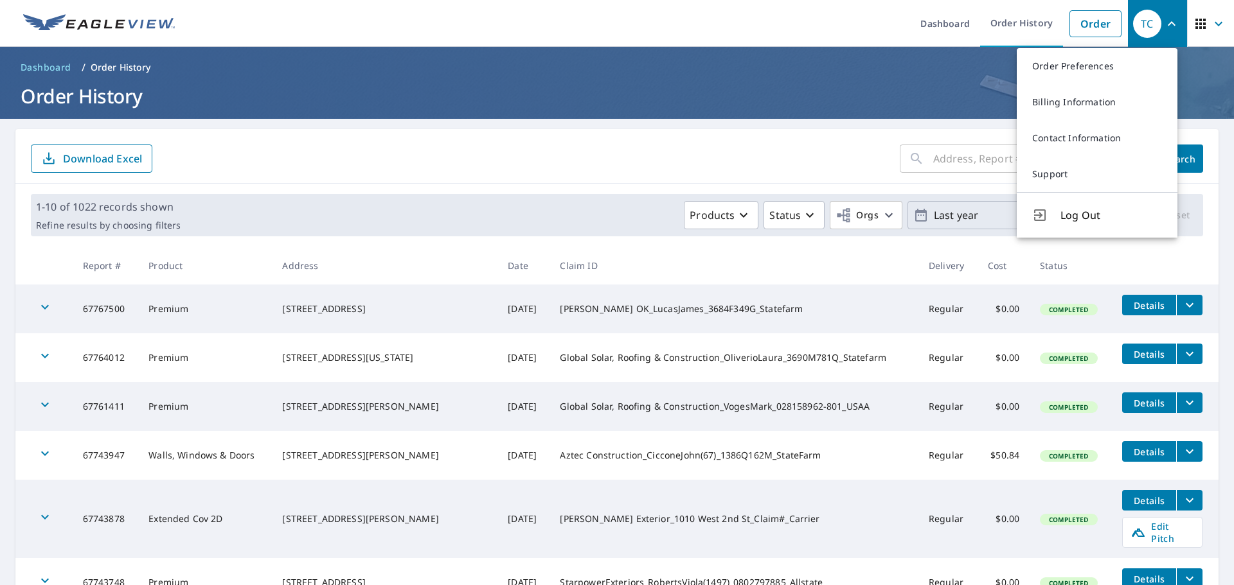
click at [1082, 214] on span "Log Out" at bounding box center [1111, 215] width 102 height 15
